Goal: Information Seeking & Learning: Learn about a topic

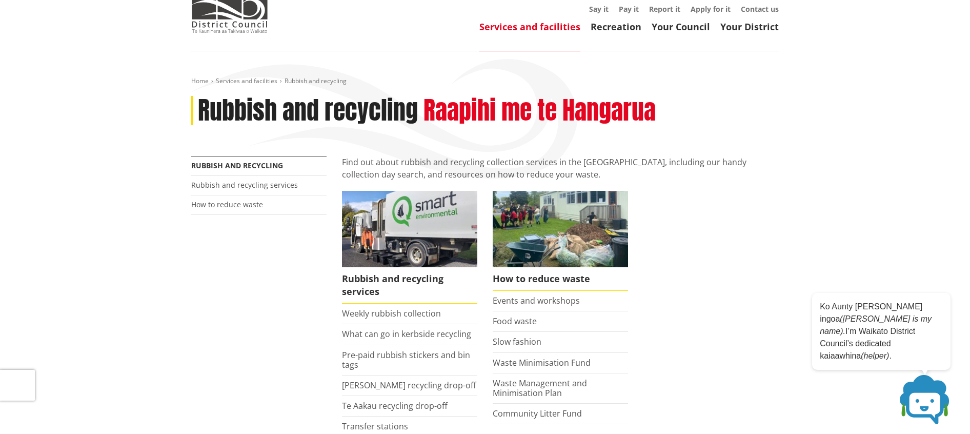
scroll to position [103, 0]
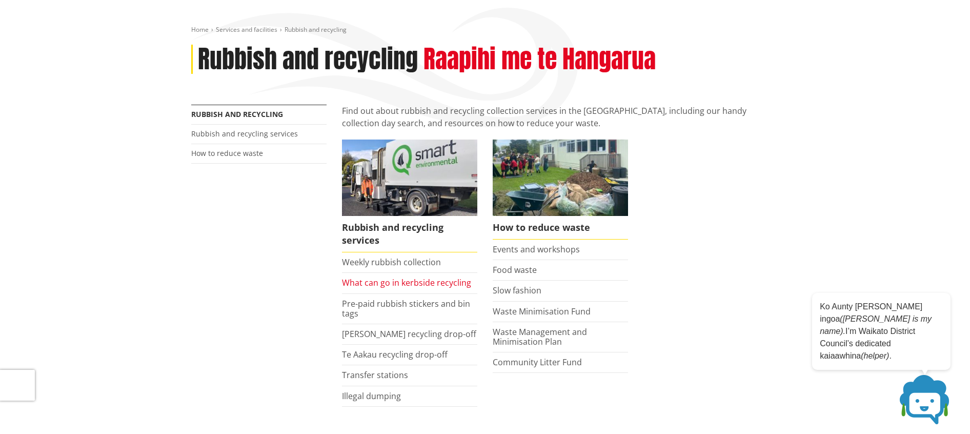
click at [378, 280] on link "What can go in kerbside recycling" at bounding box center [406, 282] width 129 height 11
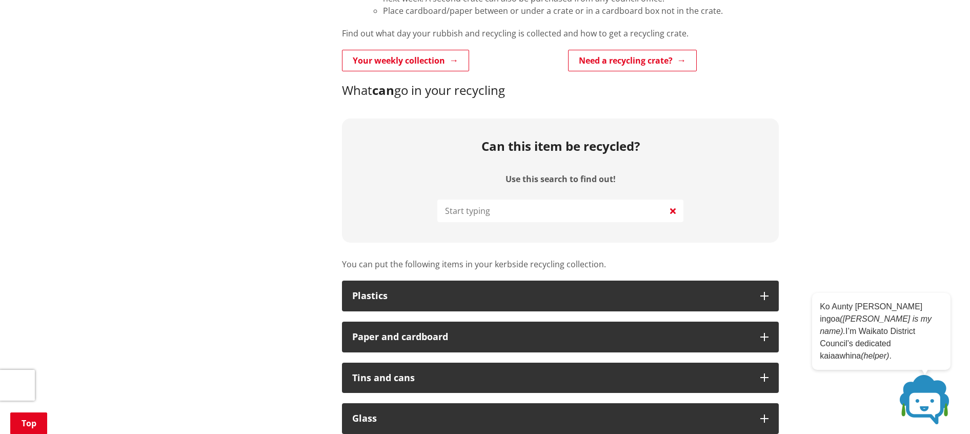
scroll to position [513, 0]
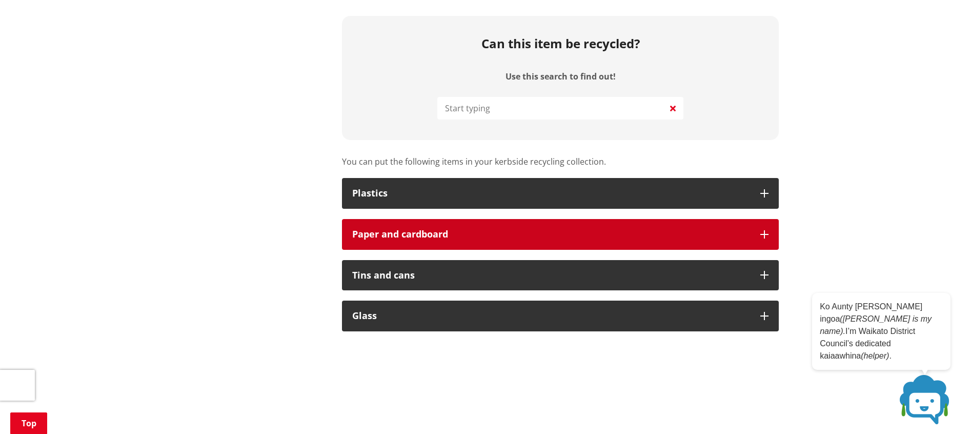
click at [508, 231] on div "Paper and cardboard" at bounding box center [551, 234] width 398 height 10
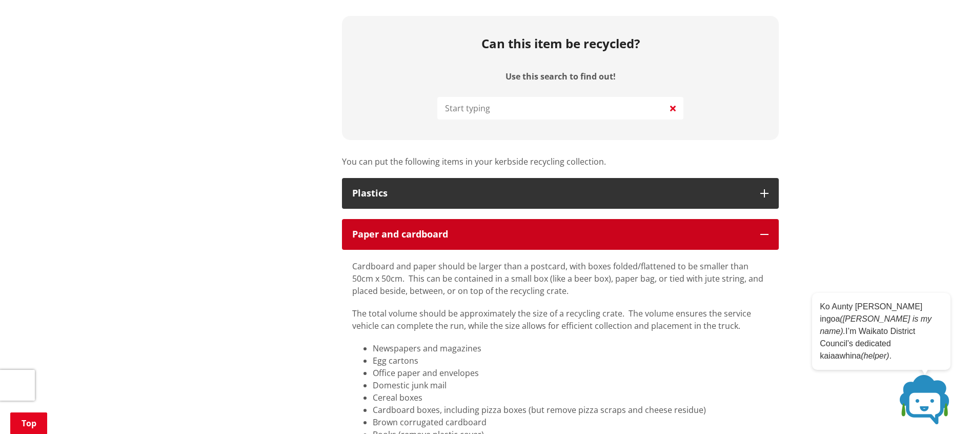
scroll to position [615, 0]
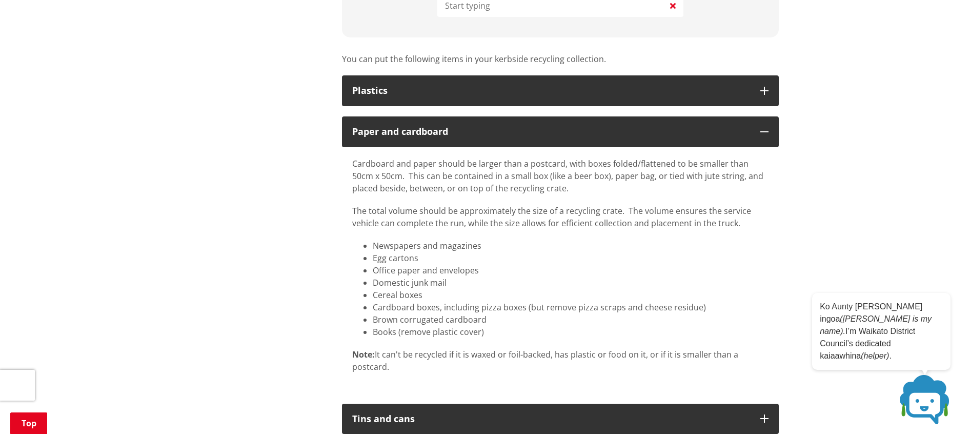
drag, startPoint x: 451, startPoint y: 165, endPoint x: 546, endPoint y: 184, distance: 97.8
click at [546, 184] on p "Cardboard and paper should be larger than a postcard, with boxes folded/flatten…" at bounding box center [560, 175] width 416 height 37
click at [554, 192] on p "Cardboard and paper should be larger than a postcard, with boxes folded/flatten…" at bounding box center [560, 175] width 416 height 37
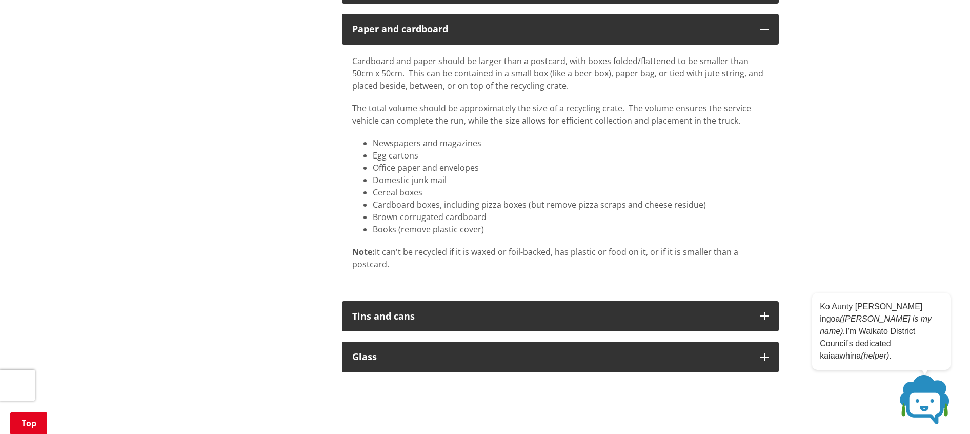
scroll to position [769, 0]
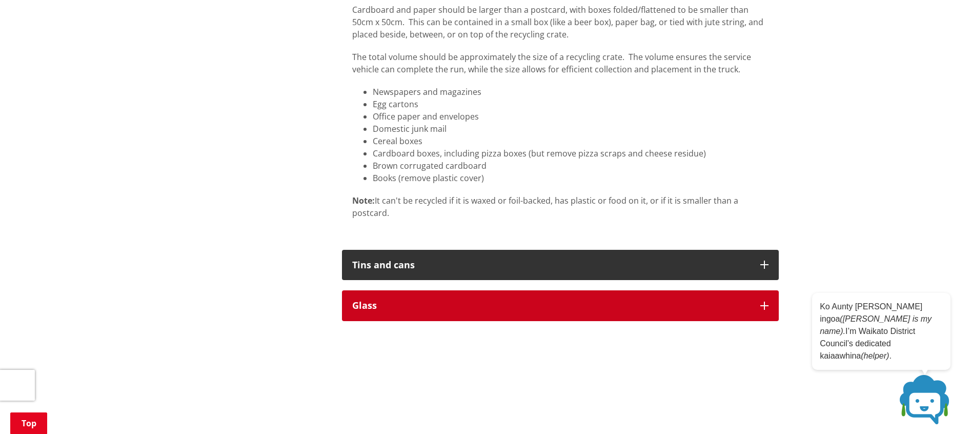
click at [576, 308] on div "Glass" at bounding box center [551, 305] width 398 height 10
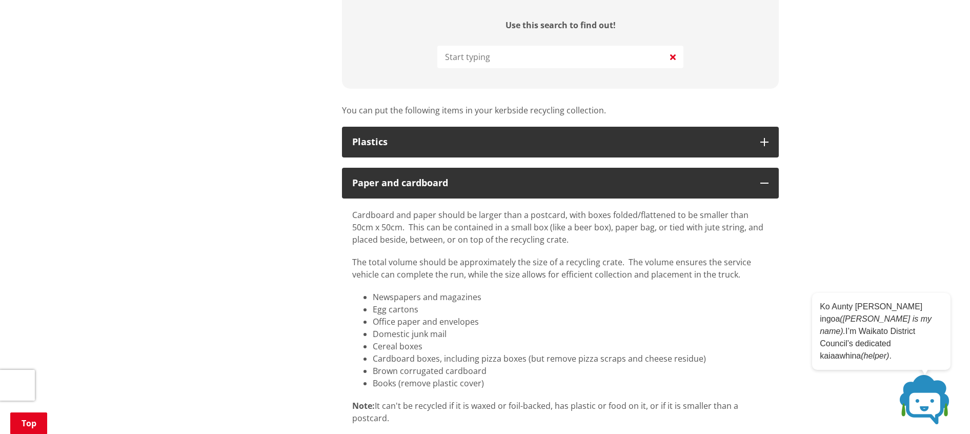
scroll to position [615, 0]
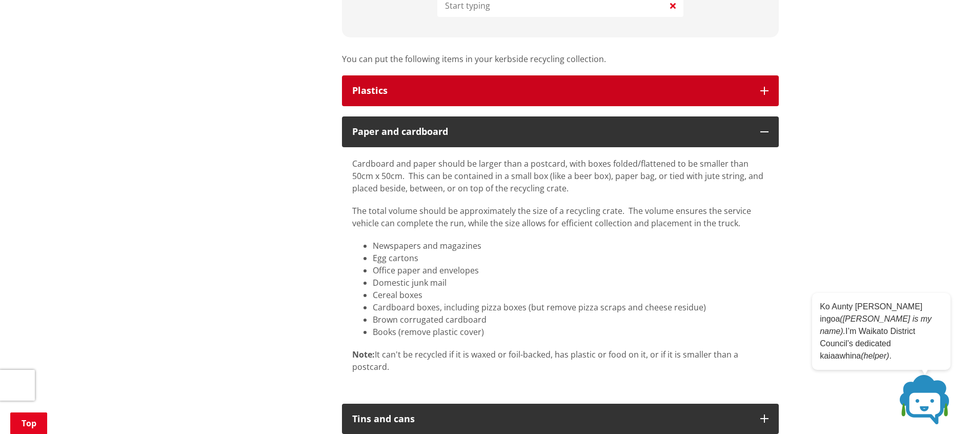
click at [475, 97] on button "Plastics" at bounding box center [560, 90] width 437 height 31
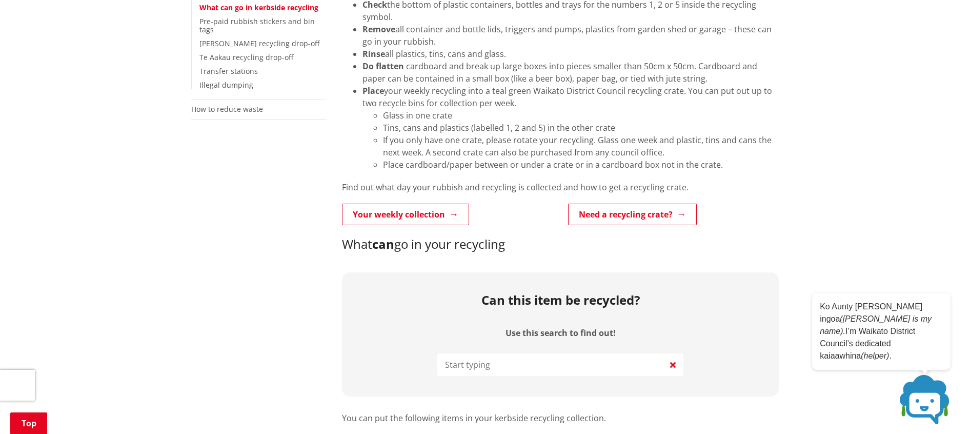
scroll to position [154, 0]
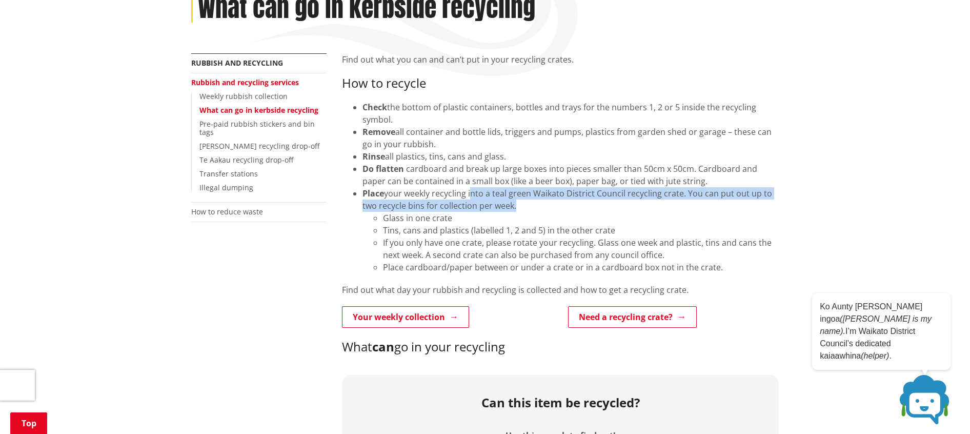
drag, startPoint x: 474, startPoint y: 195, endPoint x: 556, endPoint y: 208, distance: 83.1
click at [556, 208] on li "Place your weekly recycling into a teal green Waikato District Council recyclin…" at bounding box center [570, 230] width 416 height 86
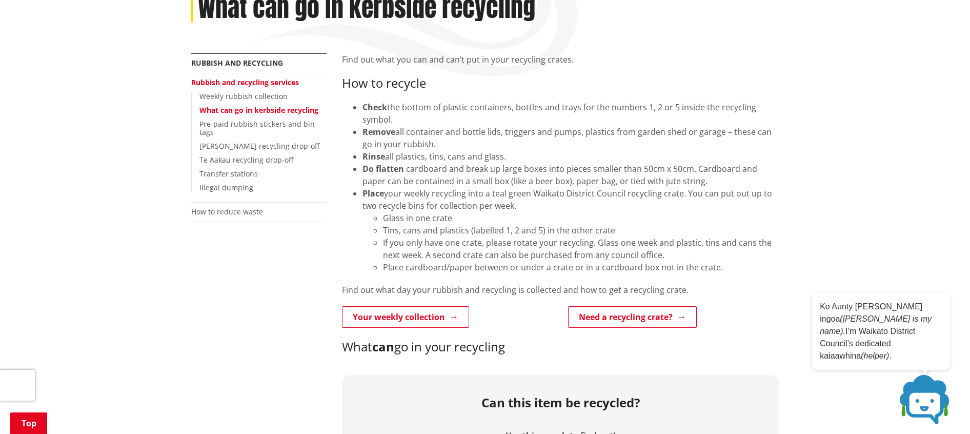
click at [494, 217] on li "Glass in one crate" at bounding box center [581, 218] width 396 height 12
drag, startPoint x: 383, startPoint y: 232, endPoint x: 537, endPoint y: 233, distance: 153.8
click at [537, 233] on li "Tins, cans and plastics (labelled 1, 2 and 5) in the other crate" at bounding box center [581, 230] width 396 height 12
click at [508, 243] on li "If you only have one crate, please rotate your recycling. Glass one week and pl…" at bounding box center [581, 248] width 396 height 25
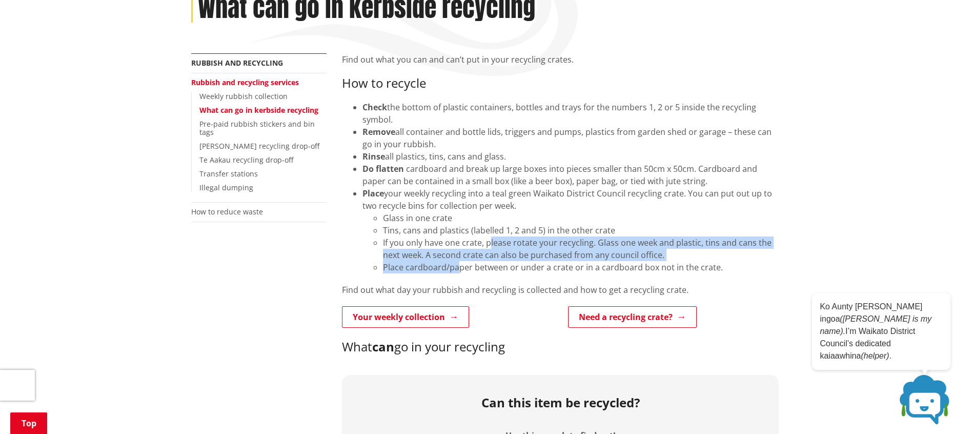
drag, startPoint x: 490, startPoint y: 245, endPoint x: 458, endPoint y: 263, distance: 37.2
click at [458, 263] on ul "Glass in one crate Tins, cans and plastics (labelled 1, 2 and 5) in the other c…" at bounding box center [570, 243] width 416 height 62
click at [451, 269] on li "Place cardboard/paper between or under a crate or in a cardboard box not in the…" at bounding box center [581, 267] width 396 height 12
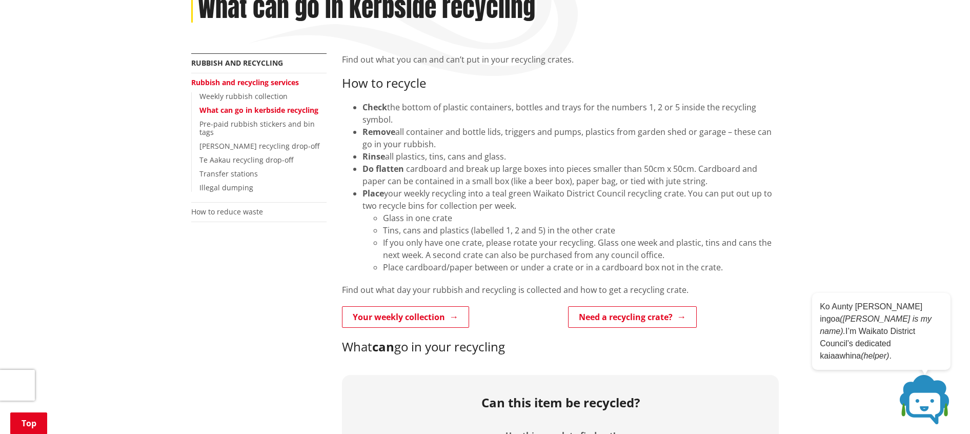
click at [568, 263] on li "Place cardboard/paper between or under a crate or in a cardboard box not in the…" at bounding box center [581, 267] width 396 height 12
